Goal: Information Seeking & Learning: Compare options

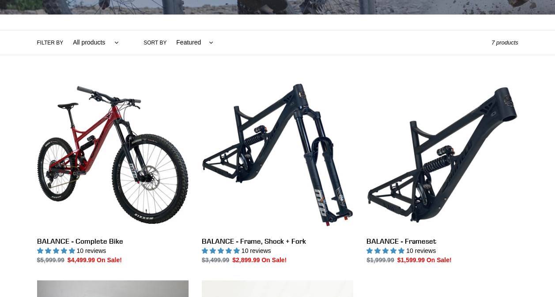
scroll to position [184, 0]
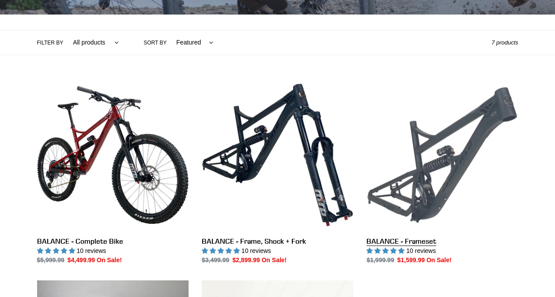
click at [470, 155] on link "BALANCE - Frameset" at bounding box center [441, 172] width 151 height 186
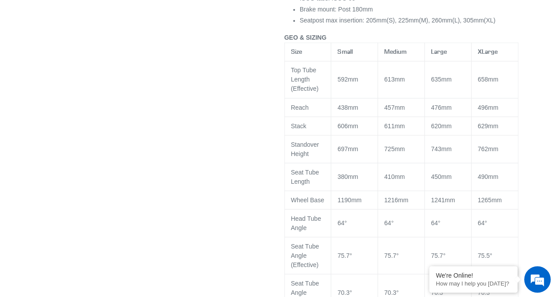
select select "highest-rating"
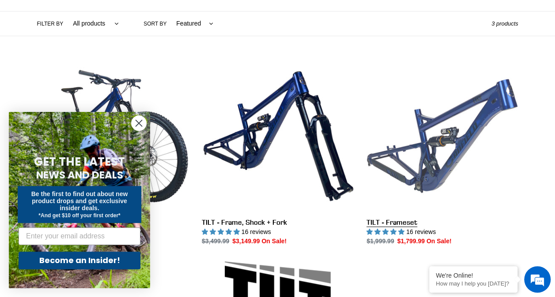
click at [435, 157] on link "TILT - Frameset" at bounding box center [441, 153] width 151 height 186
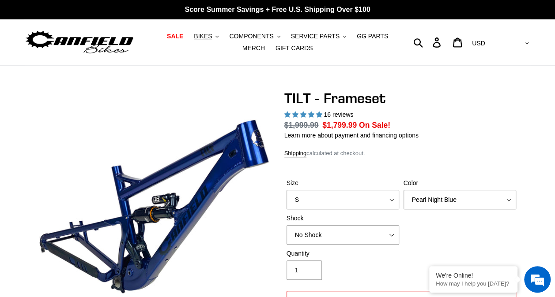
select select "highest-rating"
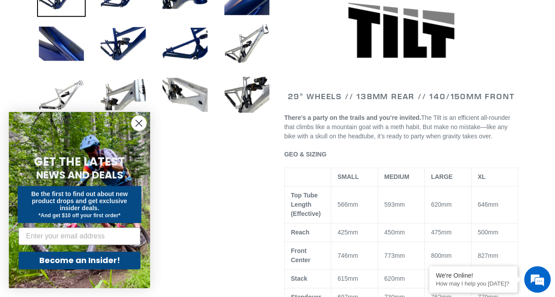
scroll to position [390, 0]
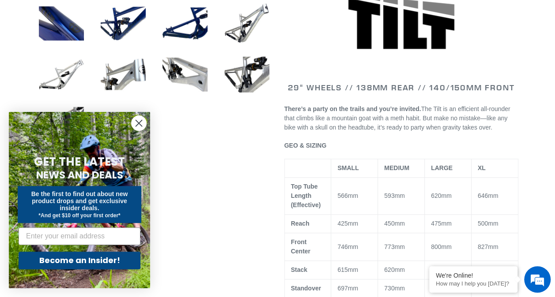
click at [142, 121] on circle "Close dialog" at bounding box center [139, 123] width 15 height 15
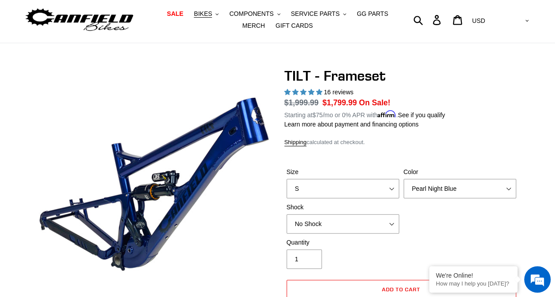
scroll to position [19, 0]
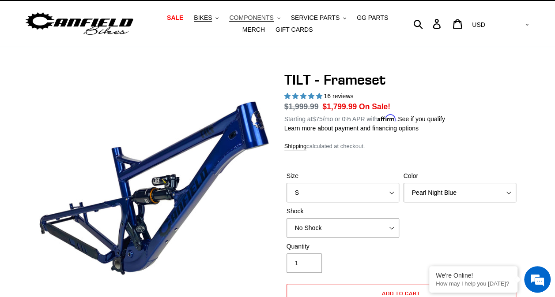
click at [235, 19] on span "COMPONENTS" at bounding box center [251, 18] width 44 height 8
click at [200, 19] on span "BIKES" at bounding box center [203, 18] width 18 height 8
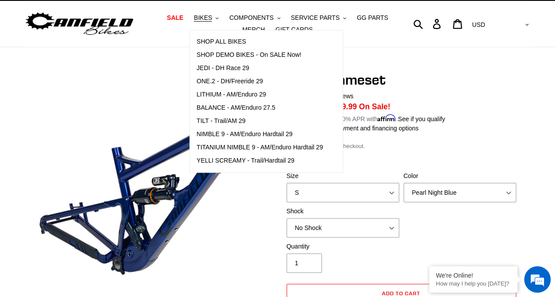
click at [442, 84] on h1 "TILT - Frameset" at bounding box center [401, 79] width 234 height 17
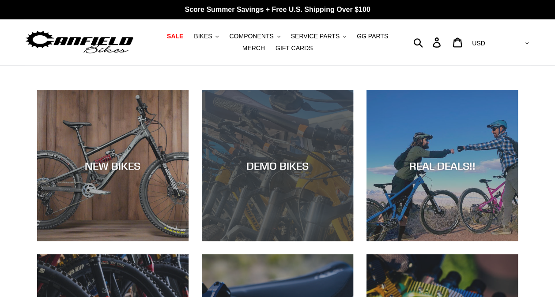
drag, startPoint x: 0, startPoint y: 0, endPoint x: 281, endPoint y: 135, distance: 311.7
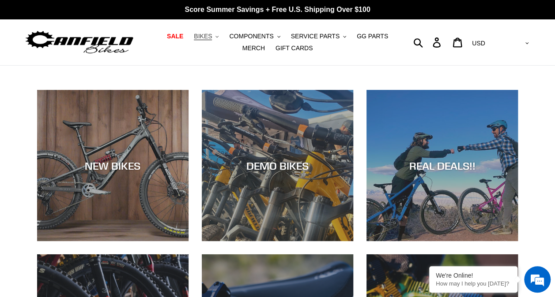
click at [196, 38] on span "BIKES" at bounding box center [203, 37] width 18 height 8
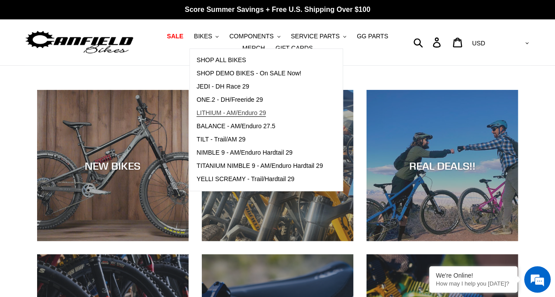
click at [218, 112] on span "LITHIUM - AM/Enduro 29" at bounding box center [230, 113] width 69 height 8
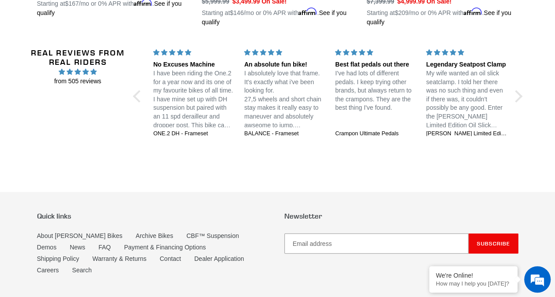
scroll to position [915, 0]
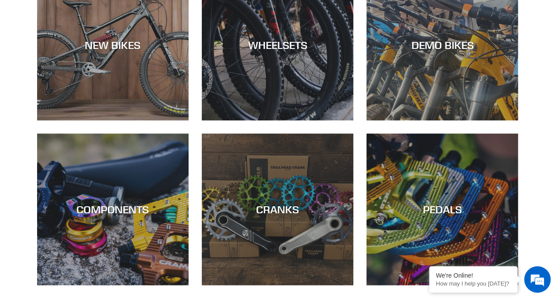
scroll to position [297, 0]
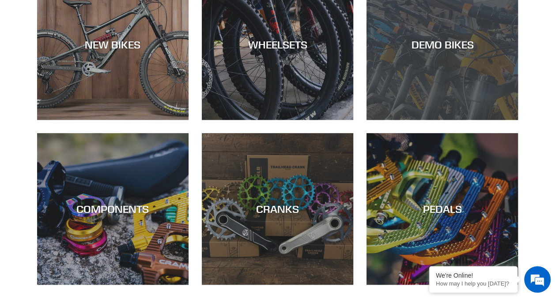
click at [447, 120] on div "DEMO BIKES" at bounding box center [441, 120] width 151 height 0
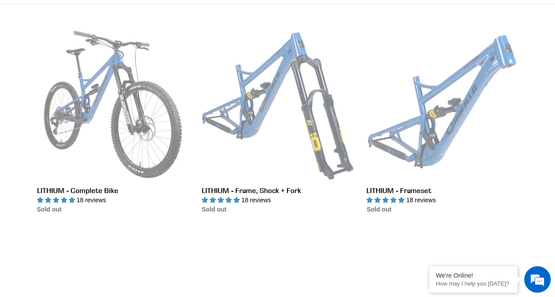
scroll to position [247, 0]
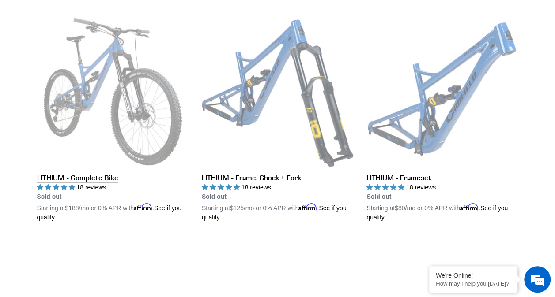
click at [167, 115] on link "LITHIUM - Complete Bike" at bounding box center [112, 119] width 151 height 207
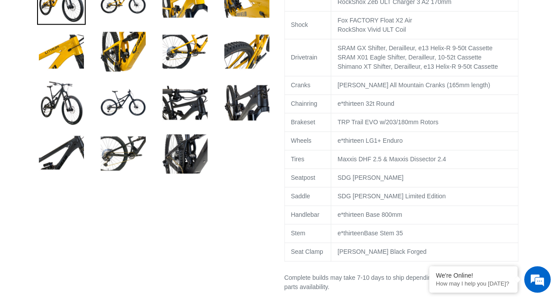
scroll to position [642, 0]
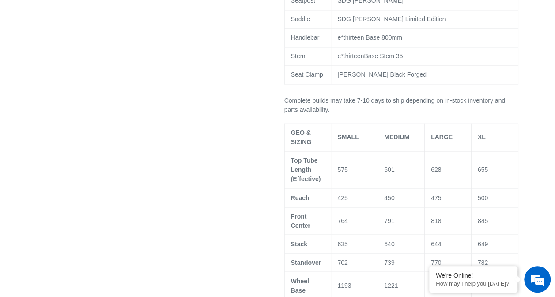
select select "highest-rating"
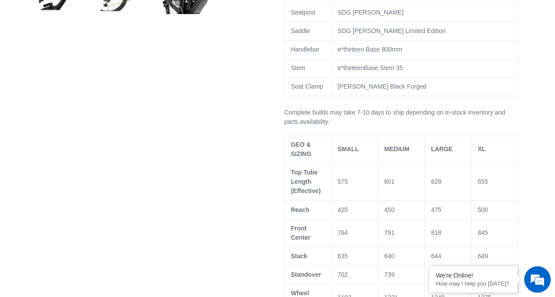
scroll to position [0, 0]
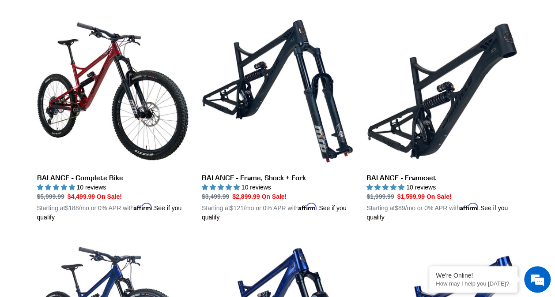
scroll to position [913, 0]
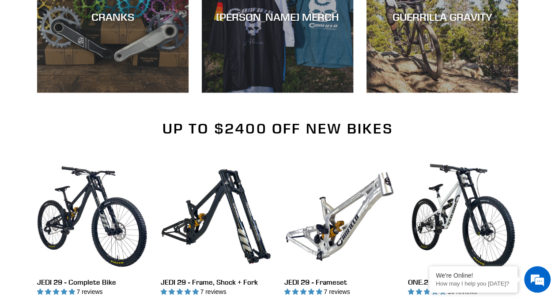
scroll to position [491, 0]
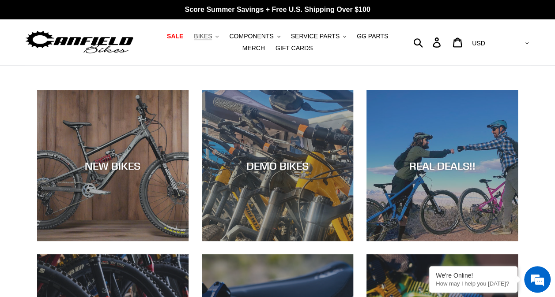
click at [202, 38] on button "BIKES .cls-1{fill:#231f20}" at bounding box center [206, 36] width 34 height 12
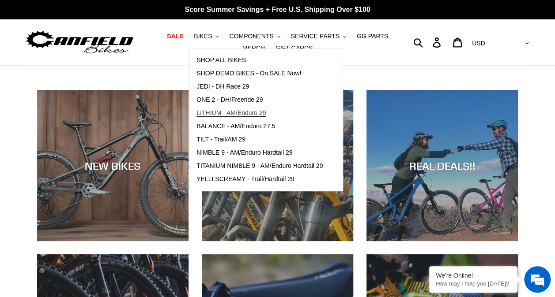
click at [207, 119] on link "LITHIUM - AM/Enduro 29" at bounding box center [259, 113] width 139 height 13
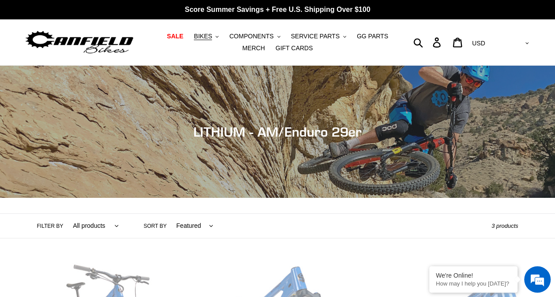
scroll to position [209, 0]
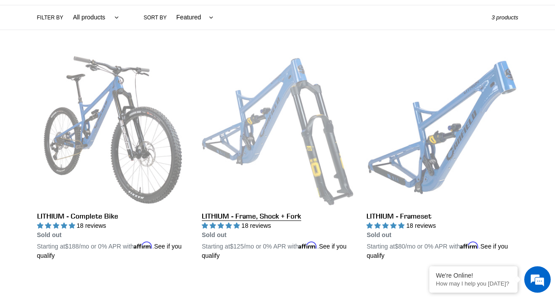
click at [329, 138] on link "LITHIUM - Frame, Shock + Fork" at bounding box center [277, 157] width 151 height 207
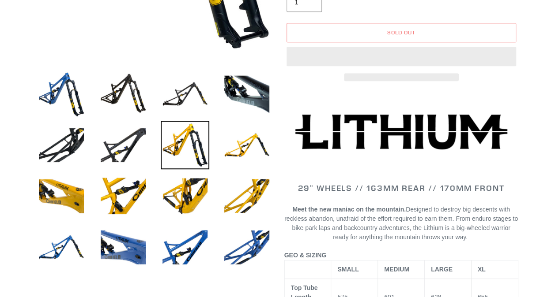
select select "highest-rating"
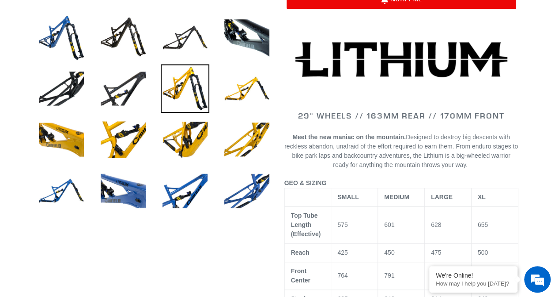
scroll to position [325, 0]
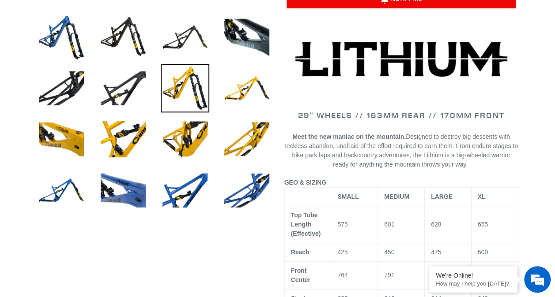
click at [247, 95] on img at bounding box center [246, 88] width 49 height 49
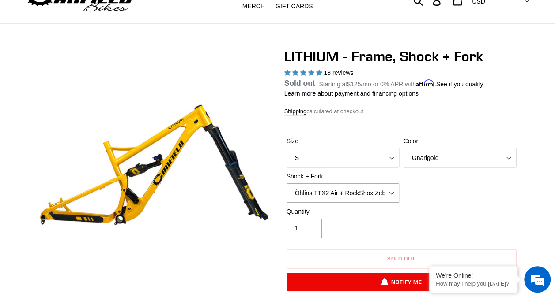
scroll to position [0, 0]
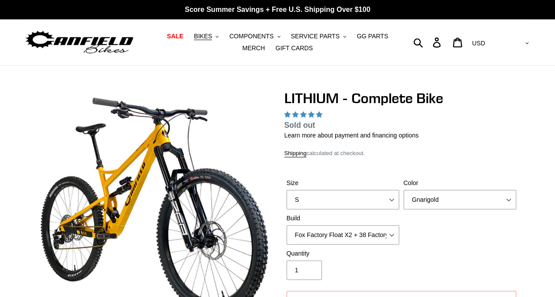
select select "highest-rating"
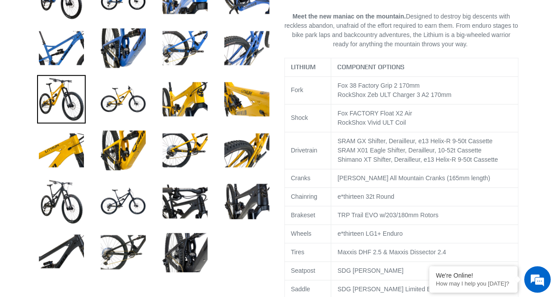
scroll to position [376, 0]
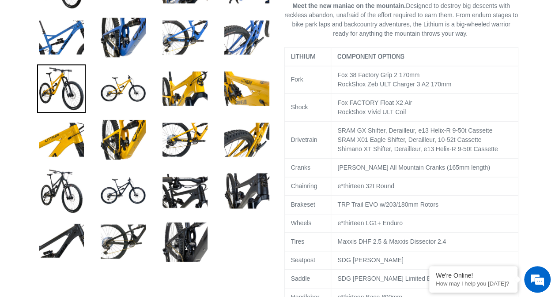
click at [132, 194] on img at bounding box center [123, 191] width 49 height 49
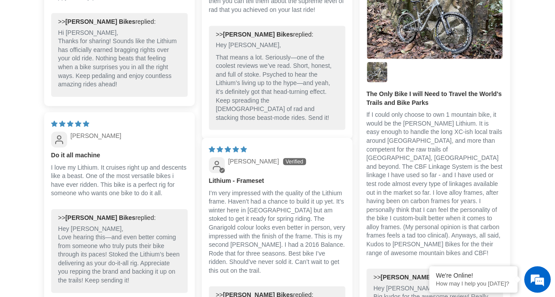
scroll to position [2717, 0]
